Goal: Task Accomplishment & Management: Manage account settings

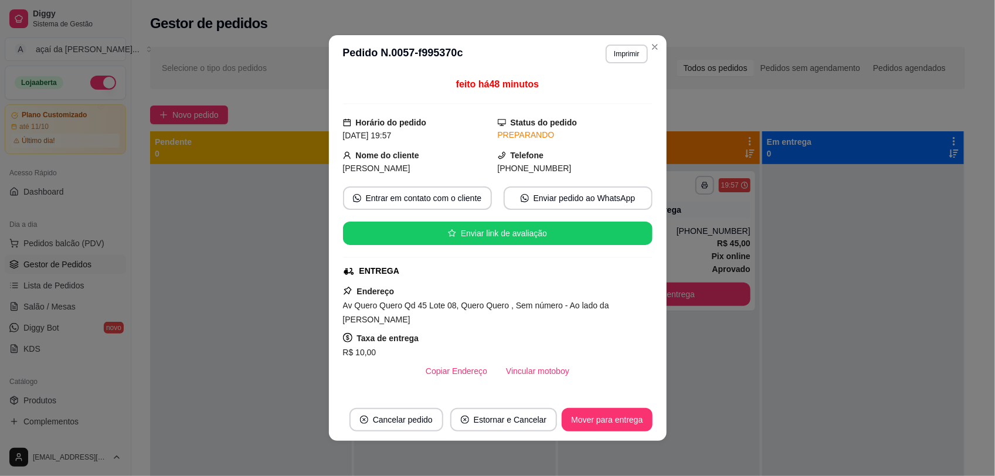
scroll to position [113, 0]
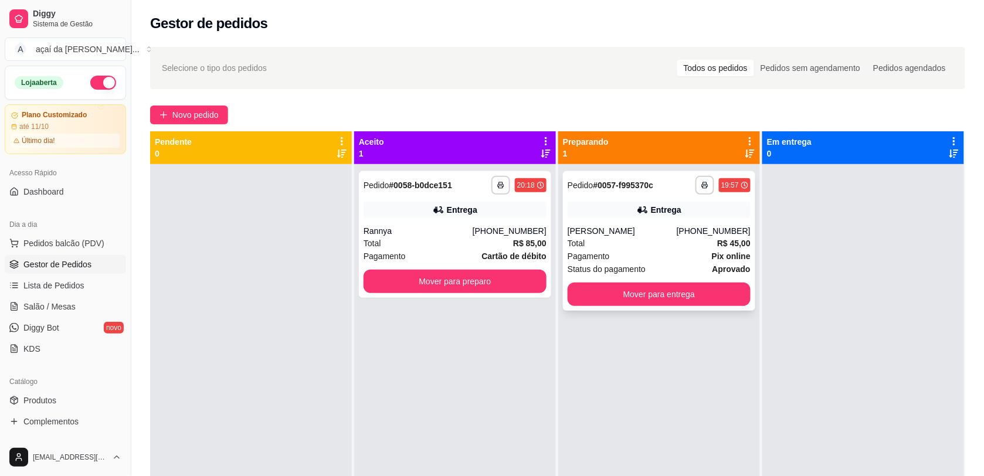
click at [630, 195] on div "**********" at bounding box center [659, 241] width 192 height 140
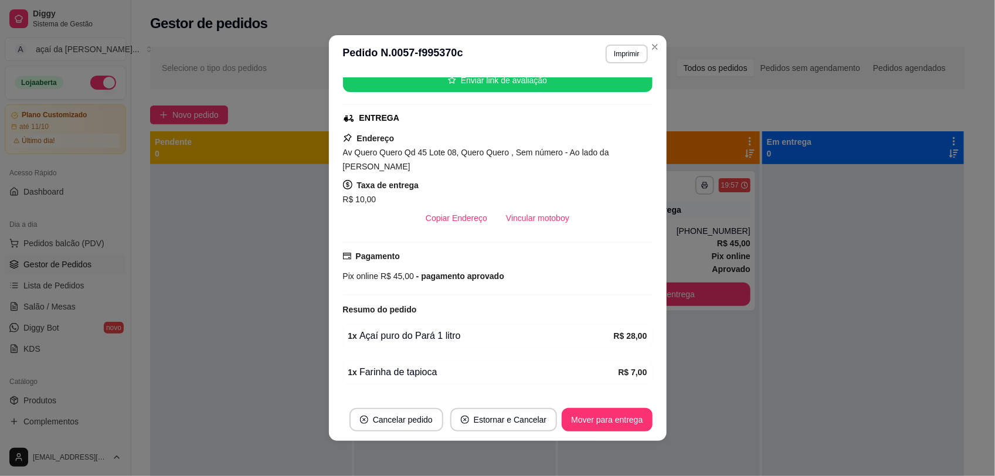
scroll to position [154, 0]
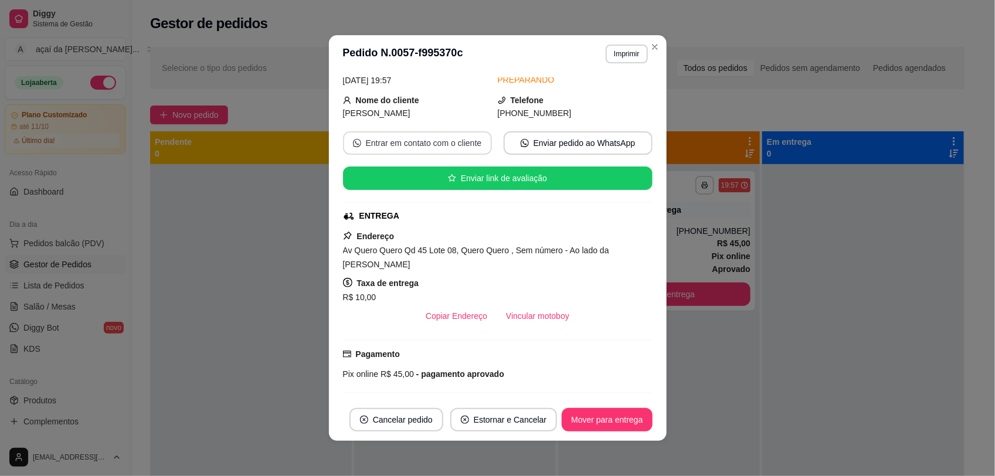
click at [440, 131] on button "Entrar em contato com o cliente" at bounding box center [417, 142] width 149 height 23
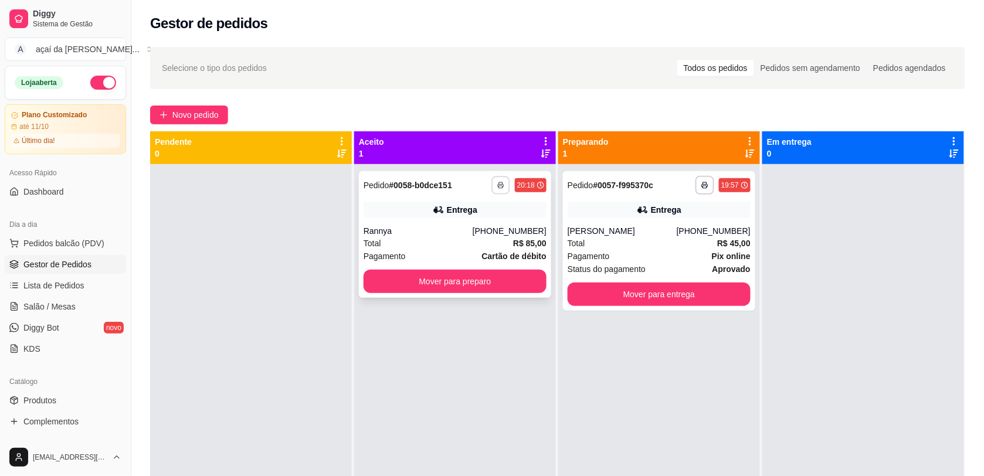
click at [497, 188] on icon "button" at bounding box center [500, 185] width 7 height 7
click at [487, 229] on button "IMPRESSORA" at bounding box center [464, 226] width 85 height 19
click at [90, 77] on button "button" at bounding box center [103, 83] width 26 height 14
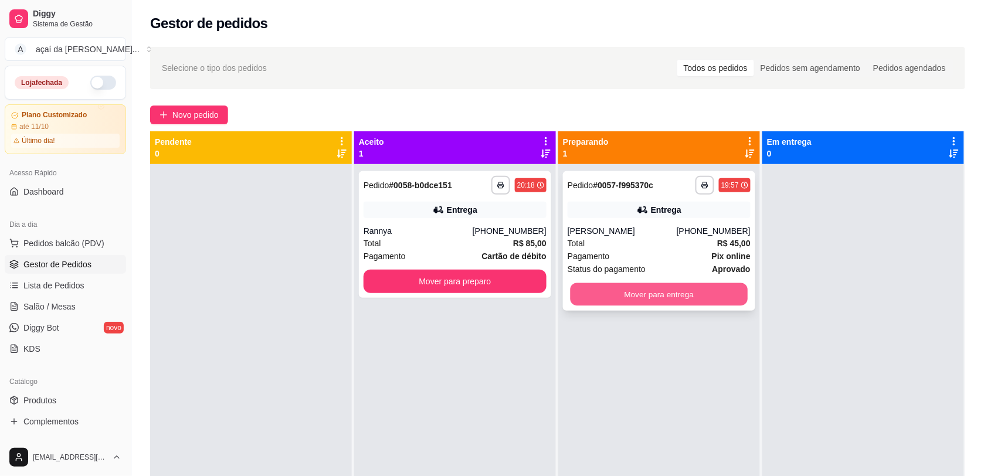
click at [626, 286] on button "Mover para entrega" at bounding box center [660, 294] width 178 height 23
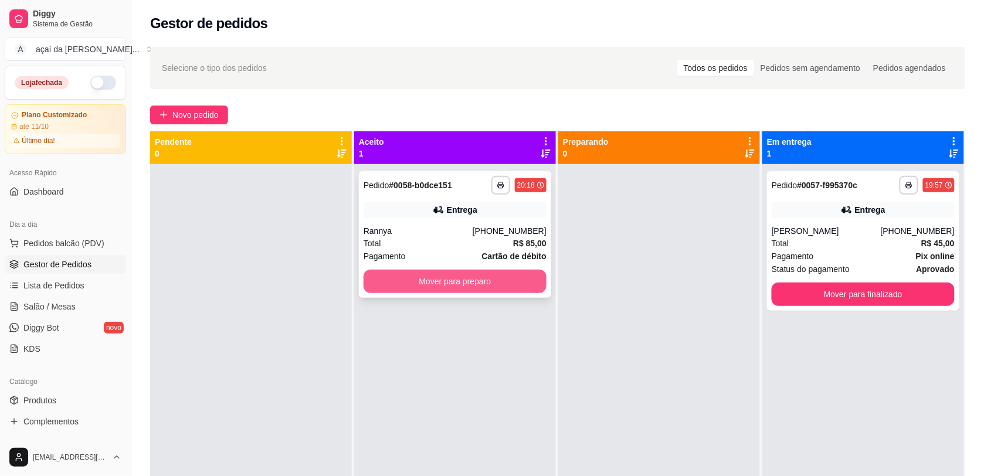
click at [477, 276] on button "Mover para preparo" at bounding box center [455, 281] width 183 height 23
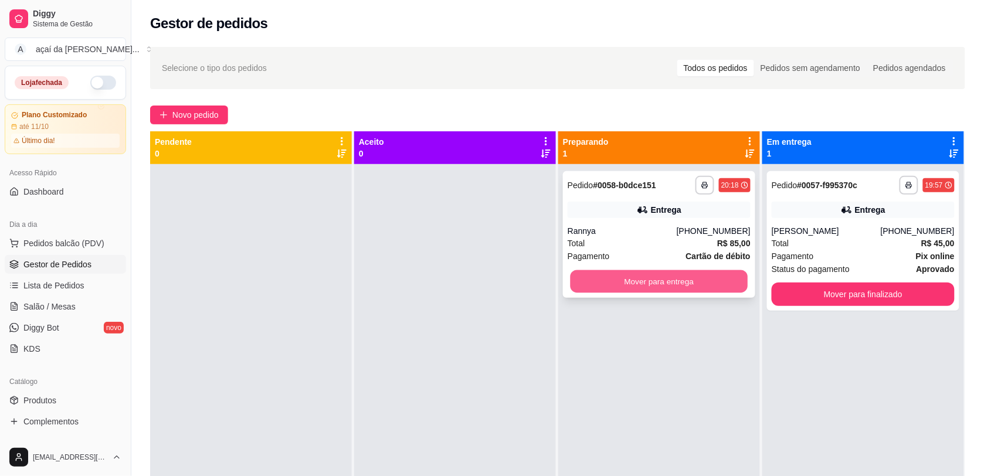
click at [639, 285] on button "Mover para entrega" at bounding box center [660, 281] width 178 height 23
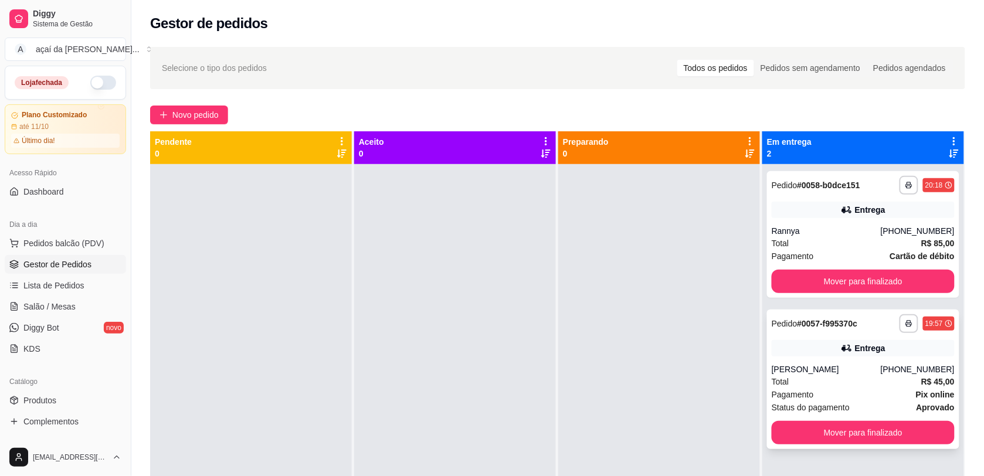
click at [793, 374] on div "[PERSON_NAME]" at bounding box center [826, 370] width 109 height 12
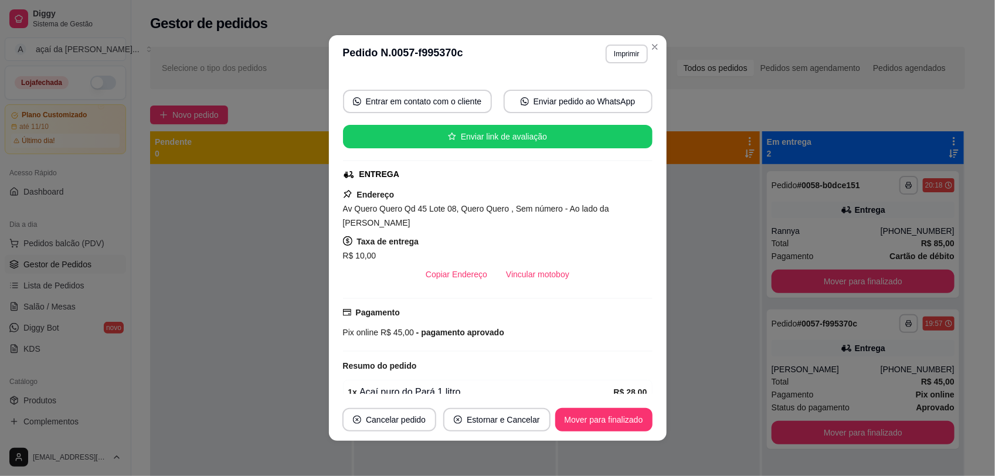
scroll to position [56, 0]
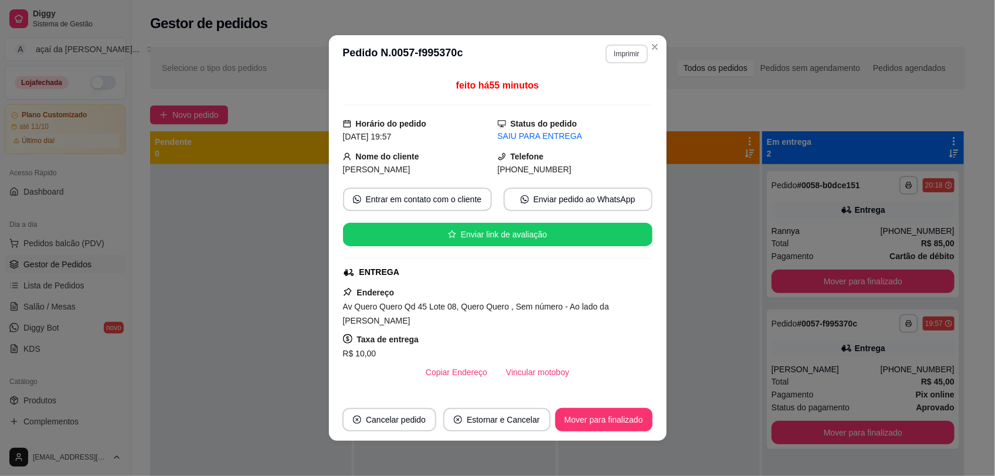
click at [622, 47] on button "Imprimir" at bounding box center [627, 54] width 42 height 19
click at [619, 91] on button "IMPRESSORA" at bounding box center [600, 95] width 82 height 18
click at [601, 420] on button "Mover para finalizado" at bounding box center [603, 419] width 97 height 23
